Goal: Use online tool/utility: Utilize a website feature to perform a specific function

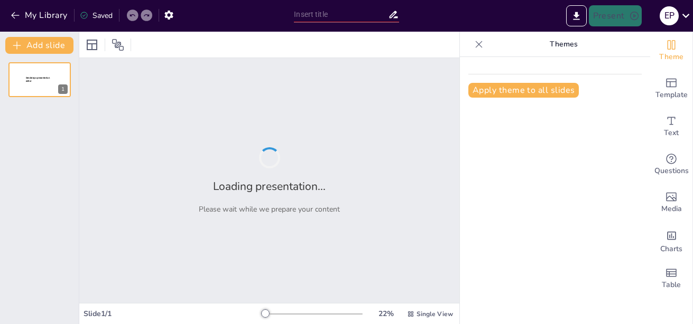
type input "El modelo neoliberal, la globalización y su impacto en la salud"
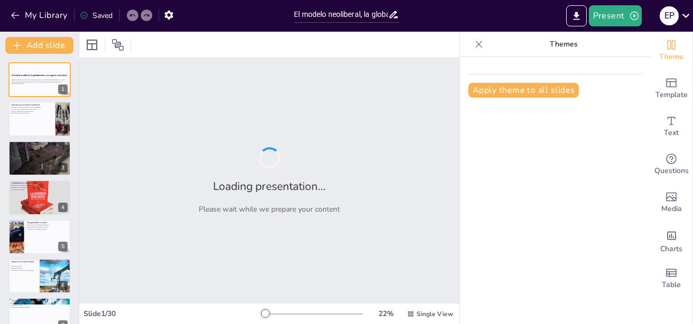
checkbox input "true"
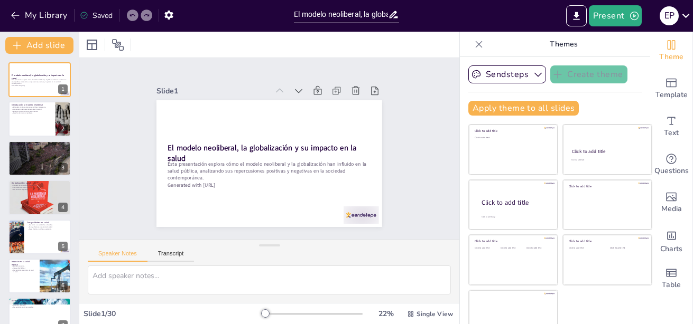
checkbox input "true"
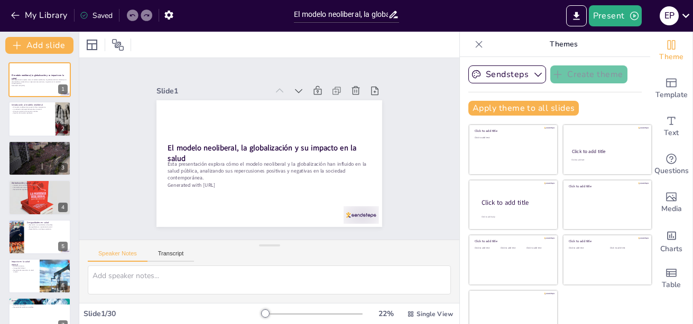
click at [261, 315] on div at bounding box center [311, 314] width 101 height 8
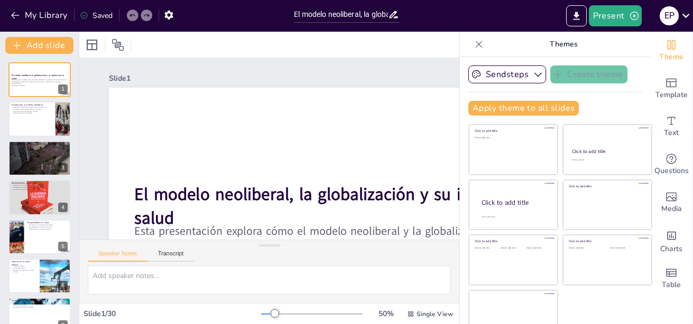
checkbox input "true"
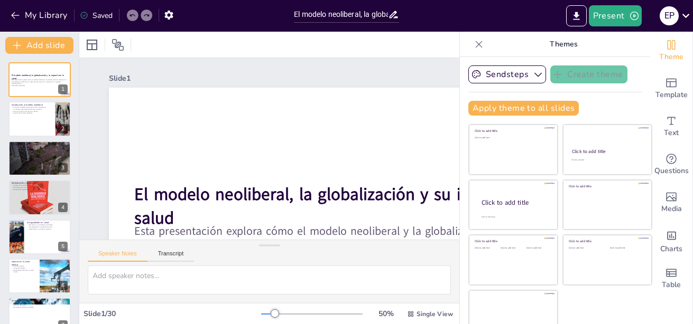
click at [261, 315] on div at bounding box center [311, 314] width 101 height 8
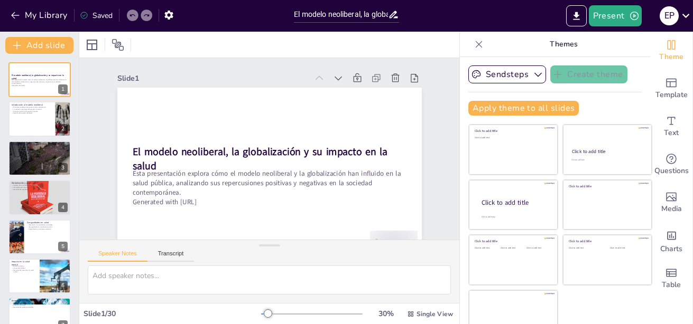
scroll to position [16, 0]
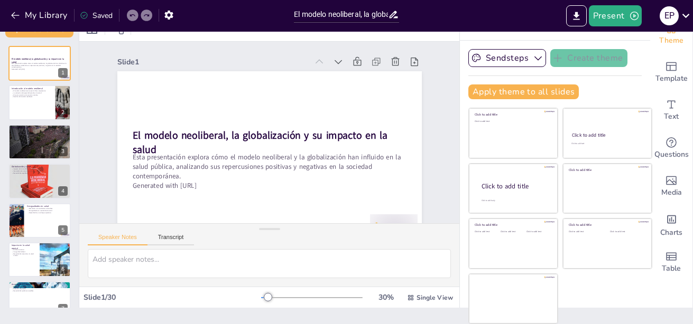
checkbox input "true"
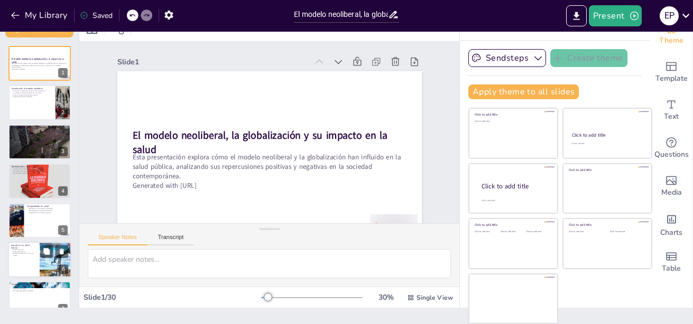
checkbox input "true"
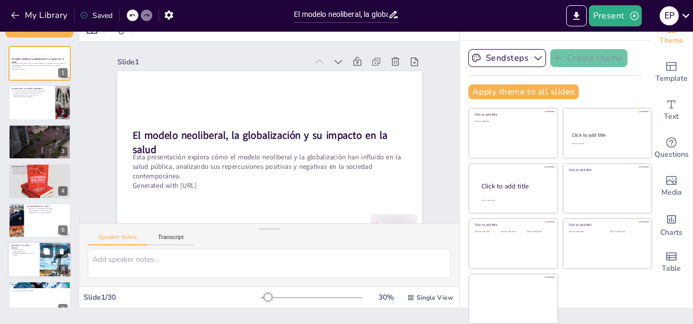
checkbox input "true"
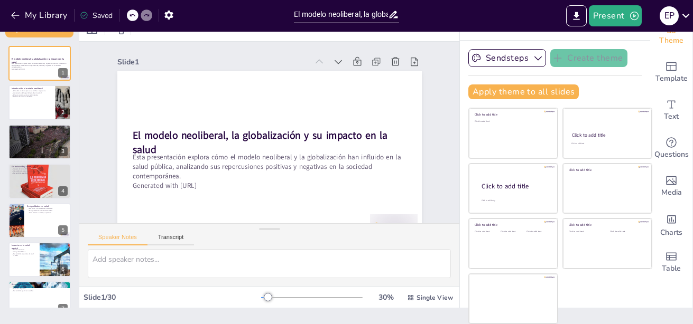
checkbox input "true"
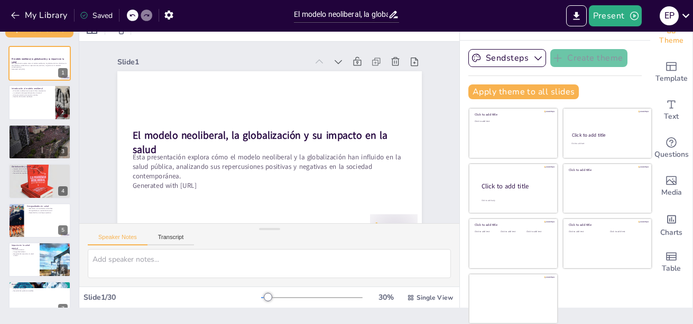
checkbox input "true"
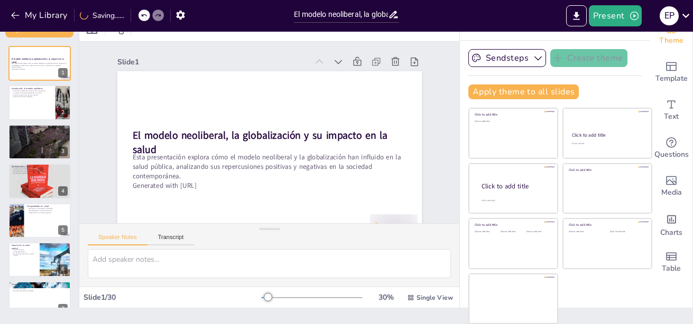
checkbox input "true"
